Goal: Transaction & Acquisition: Obtain resource

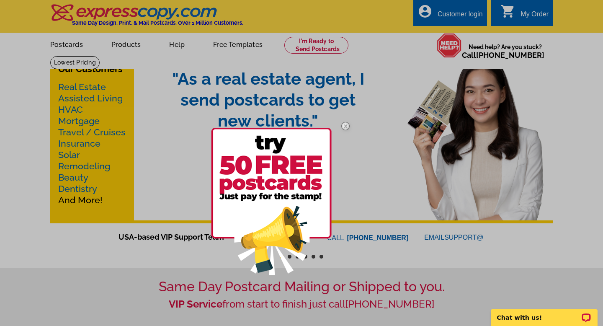
click at [98, 85] on div at bounding box center [301, 163] width 603 height 326
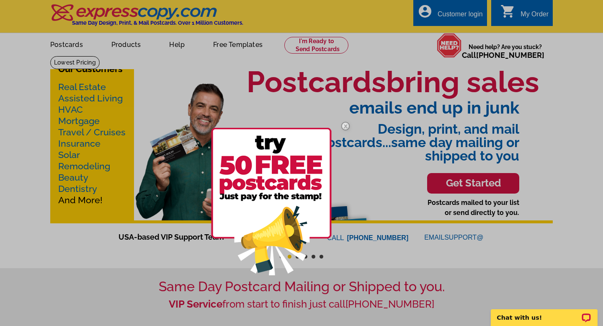
click at [347, 127] on img at bounding box center [345, 126] width 24 height 24
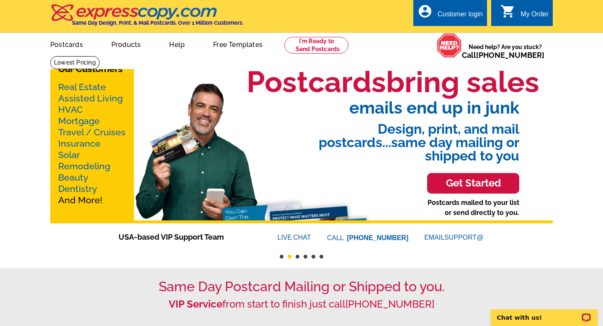
click at [93, 87] on link "Real Estate" at bounding box center [82, 87] width 48 height 10
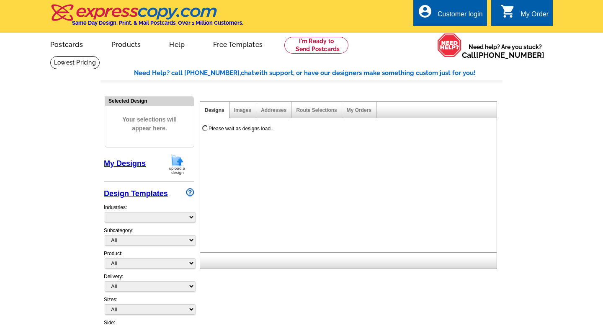
select select "785"
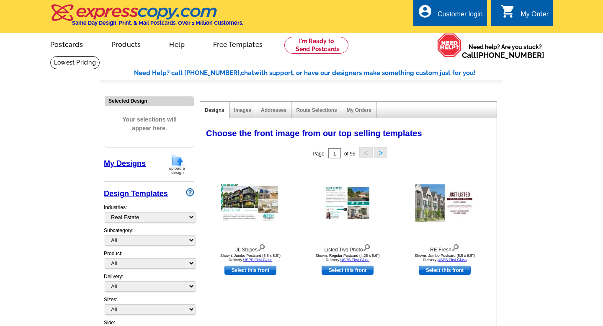
click at [444, 130] on div "Choose the front image from our top selling templates" at bounding box center [347, 131] width 282 height 8
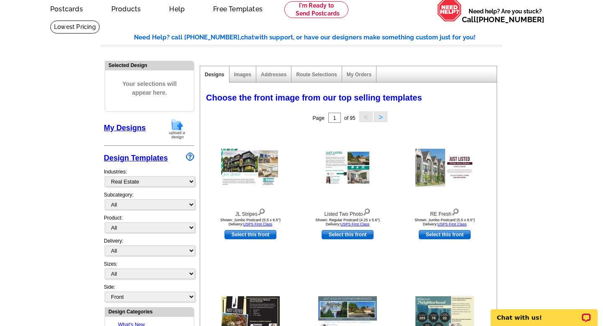
scroll to position [44, 0]
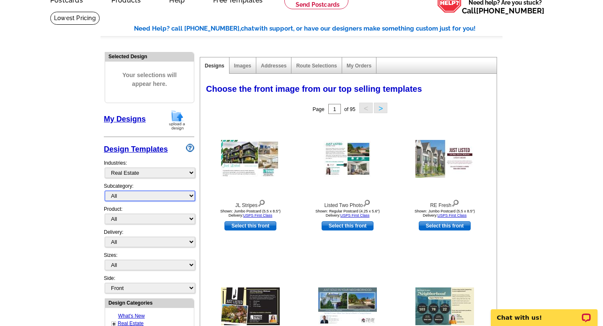
click at [192, 195] on select "All RE/MAX® Referrals Keller Williams® Berkshire Hathaway Home Services Century…" at bounding box center [150, 195] width 90 height 10
select select "791"
click at [105, 190] on select "All RE/MAX® Referrals Keller Williams® Berkshire Hathaway Home Services Century…" at bounding box center [150, 195] width 90 height 10
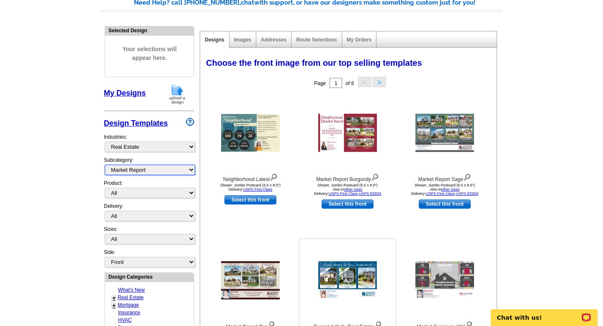
scroll to position [85, 0]
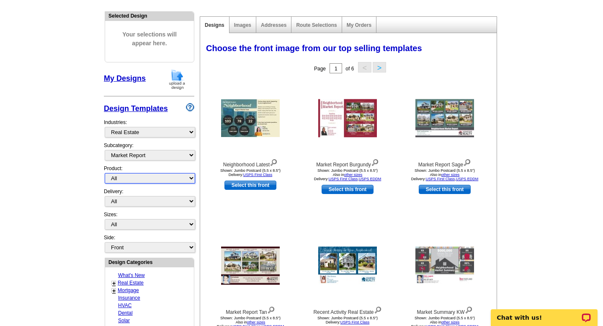
click at [191, 180] on select "All Postcards Letters and flyers Business Cards Door Hangers Greeting Cards" at bounding box center [150, 178] width 90 height 10
select select "1"
click at [105, 173] on select "All Postcards Letters and flyers Business Cards Door Hangers Greeting Cards" at bounding box center [150, 178] width 90 height 10
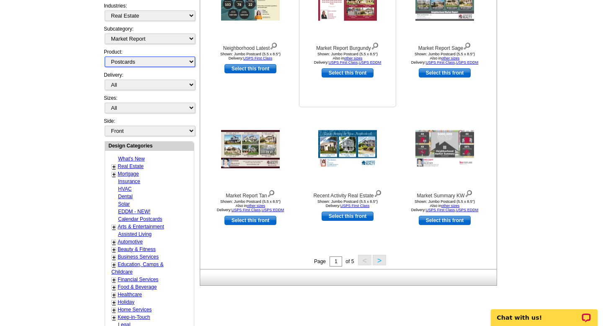
scroll to position [201, 0]
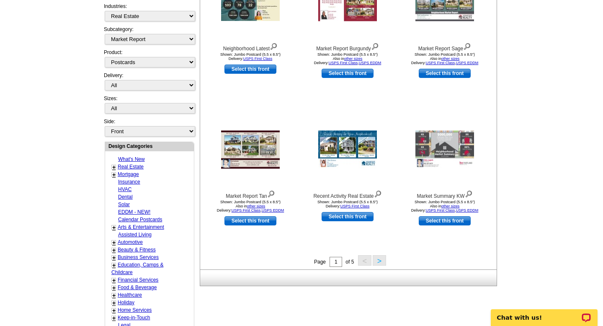
click at [380, 262] on button ">" at bounding box center [378, 260] width 13 height 10
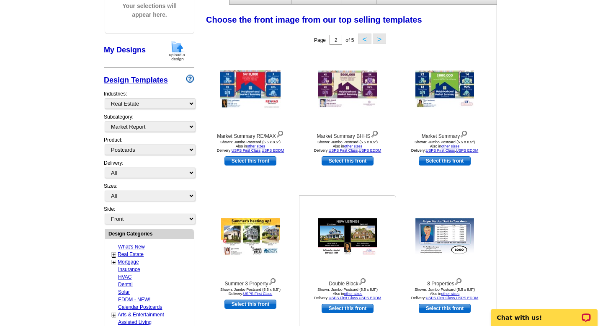
scroll to position [100, 0]
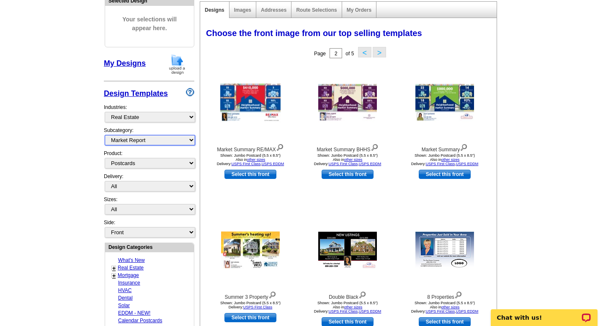
click at [189, 142] on select "All RE/MAX® Referrals Keller Williams® Berkshire Hathaway Home Services Century…" at bounding box center [150, 140] width 90 height 10
click at [105, 135] on select "All RE/MAX® Referrals Keller Williams® Berkshire Hathaway Home Services Century…" at bounding box center [150, 140] width 90 height 10
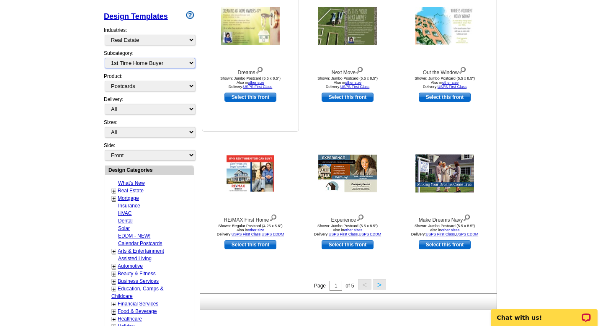
scroll to position [180, 0]
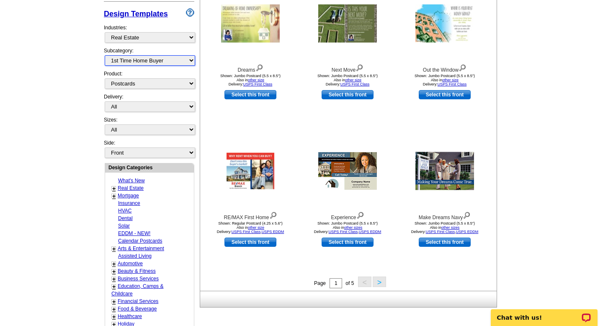
click at [183, 62] on select "All RE/MAX® Referrals Keller Williams® Berkshire Hathaway Home Services Century…" at bounding box center [150, 60] width 90 height 10
select select "1208"
click at [105, 55] on select "All RE/MAX® Referrals Keller Williams® Berkshire Hathaway Home Services Century…" at bounding box center [150, 60] width 90 height 10
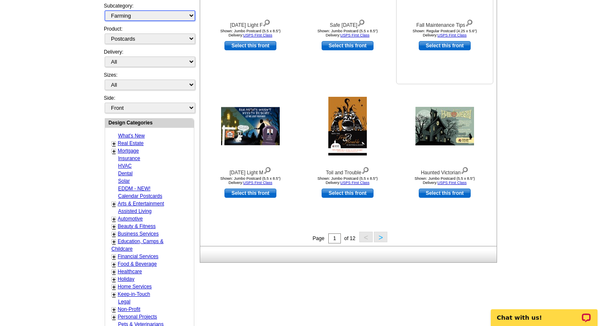
scroll to position [270, 0]
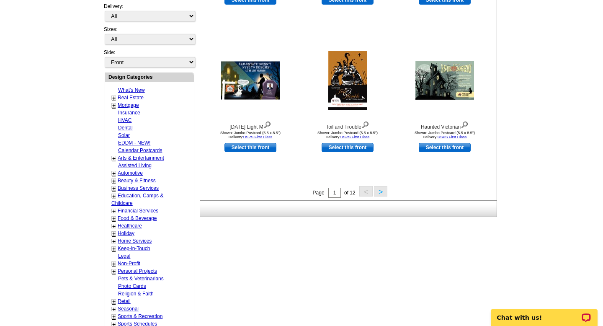
click at [380, 193] on button ">" at bounding box center [380, 191] width 13 height 10
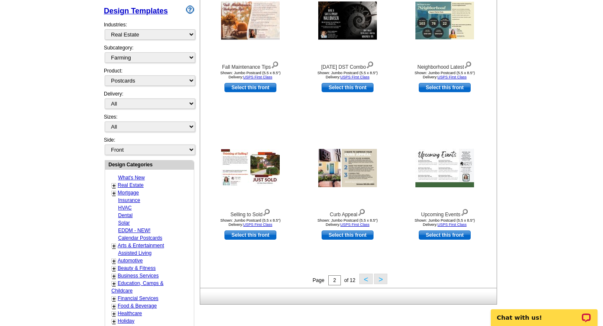
scroll to position [184, 0]
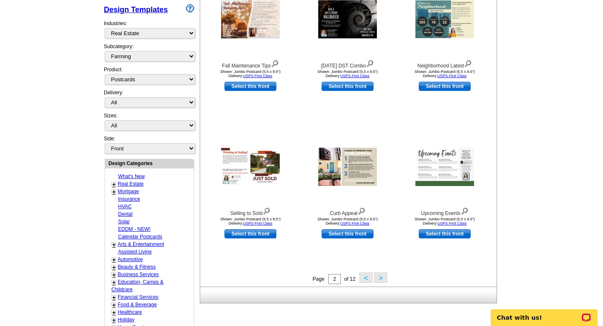
click at [386, 282] on button ">" at bounding box center [380, 277] width 13 height 10
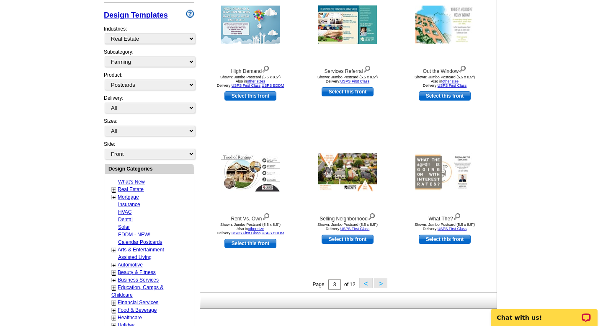
scroll to position [179, 0]
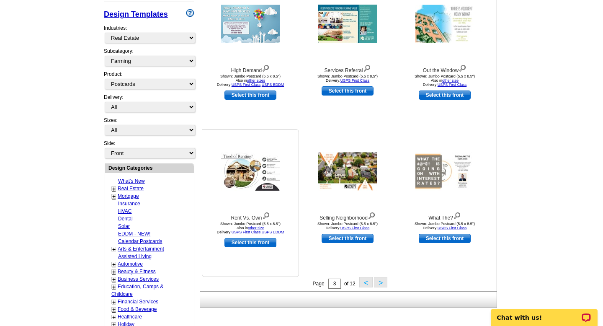
click at [256, 180] on img at bounding box center [250, 171] width 59 height 38
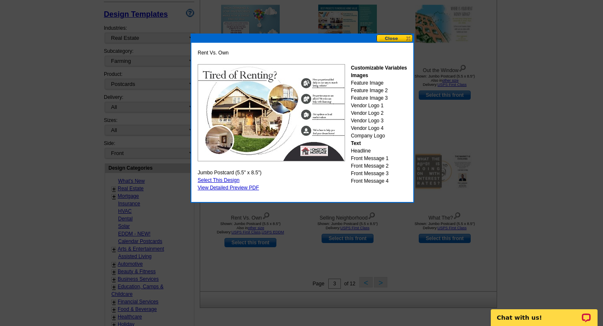
click at [392, 36] on button at bounding box center [394, 38] width 37 height 8
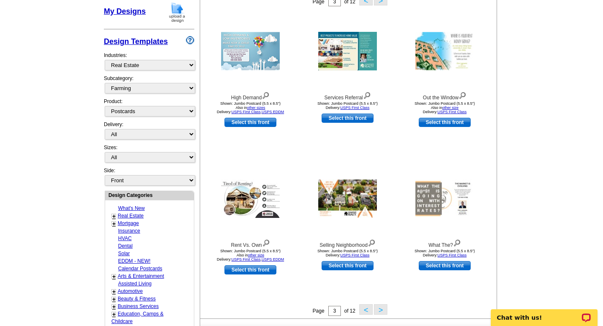
scroll to position [167, 0]
